Goal: Book appointment/travel/reservation

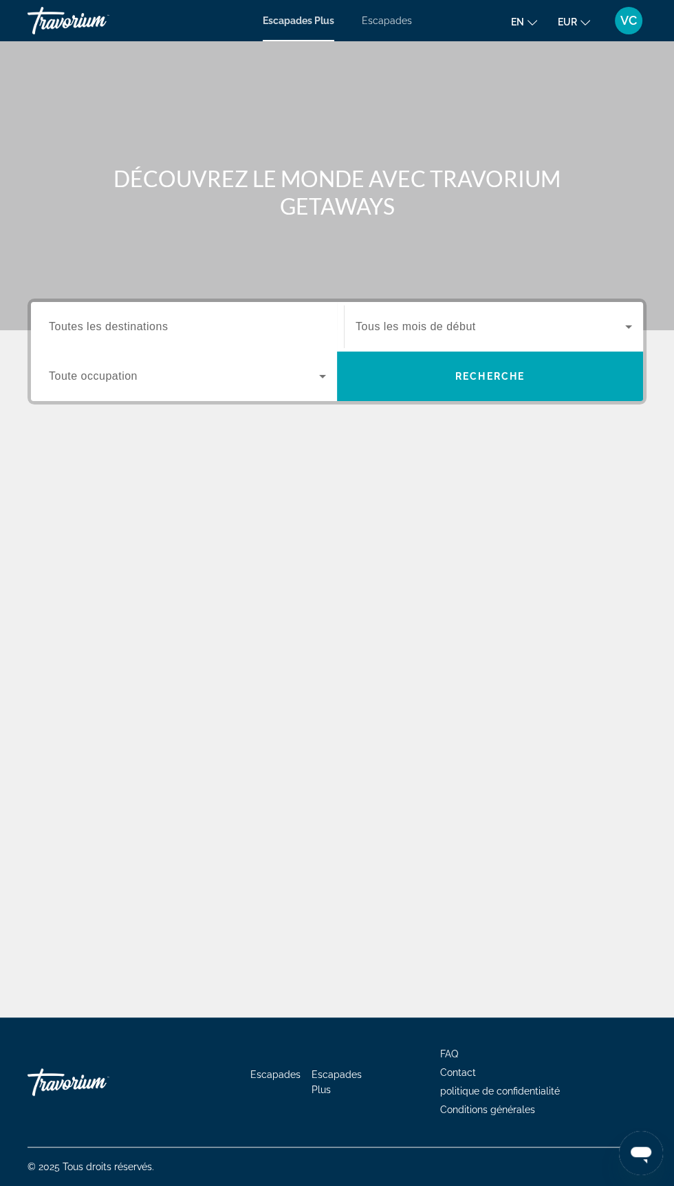
click at [255, 319] on input "Destination Toutes les destinations" at bounding box center [187, 327] width 277 height 17
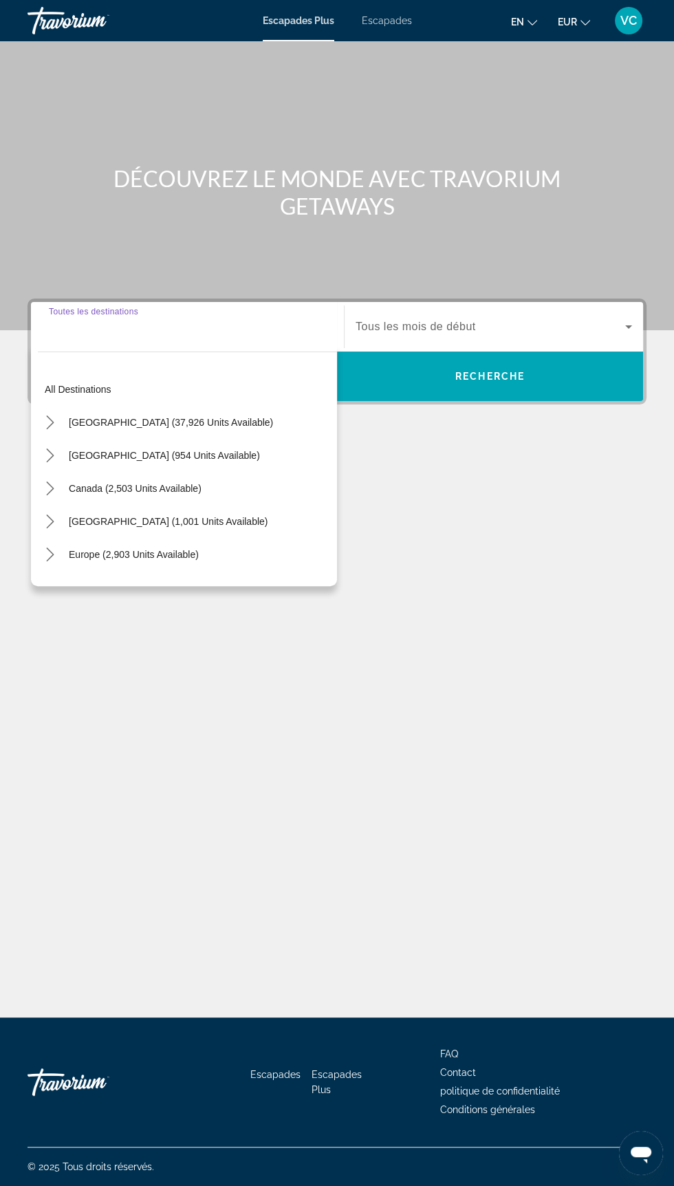
scroll to position [118, 0]
click at [189, 466] on div "All destinations [GEOGRAPHIC_DATA] (37,926 units available) [GEOGRAPHIC_DATA] (…" at bounding box center [184, 465] width 306 height 241
click at [142, 538] on span "Select destination: Europe (2,903 units available)" at bounding box center [134, 554] width 144 height 33
type input "**********"
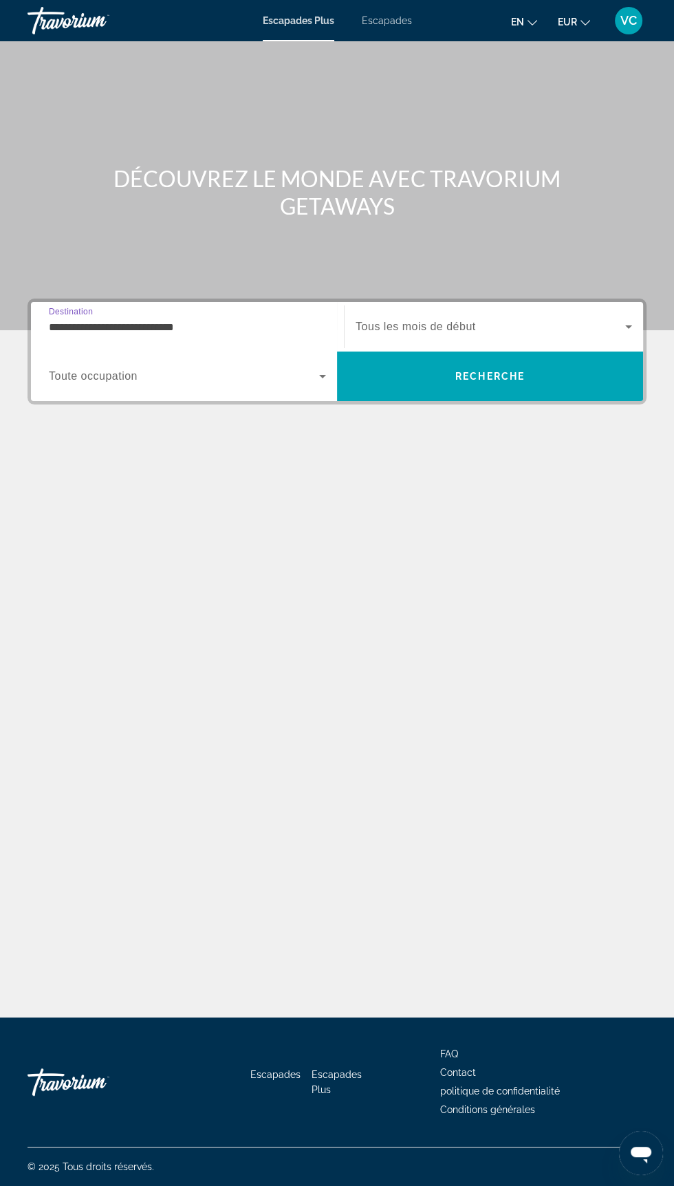
click at [483, 319] on span "Widget de recherche" at bounding box center [491, 327] width 270 height 17
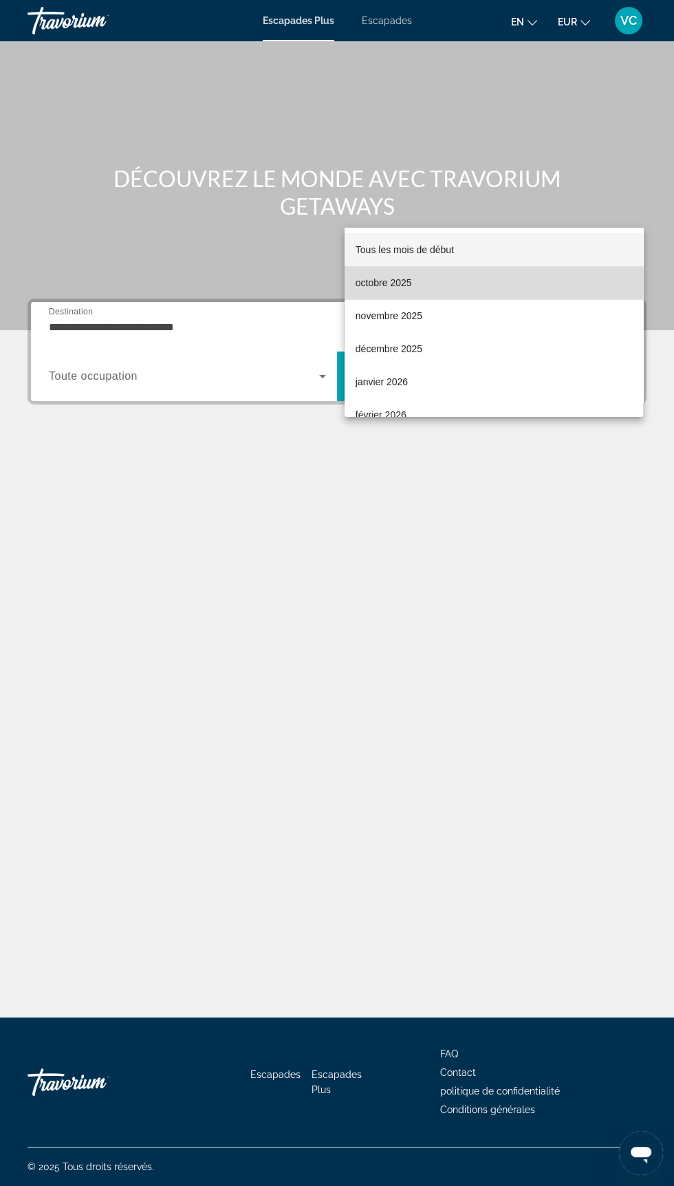
click at [392, 290] on span "octobre 2025" at bounding box center [384, 283] width 56 height 17
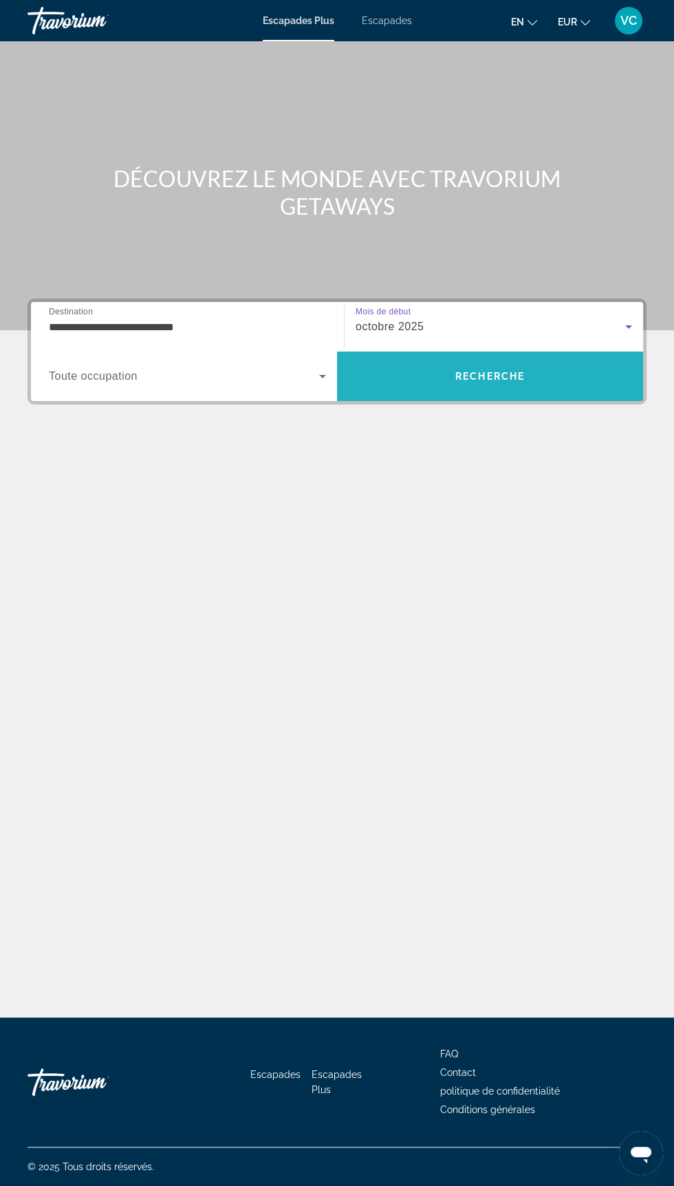
click at [500, 371] on font "Recherche" at bounding box center [489, 376] width 69 height 11
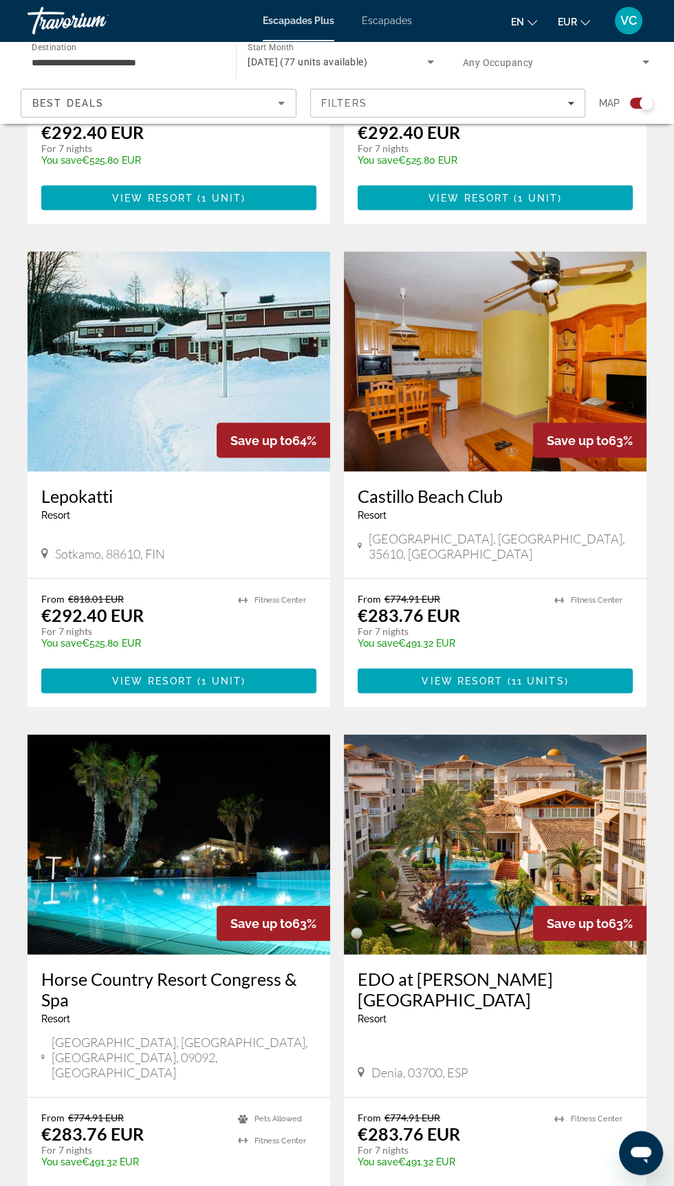
scroll to position [2248, 0]
